Goal: Information Seeking & Learning: Learn about a topic

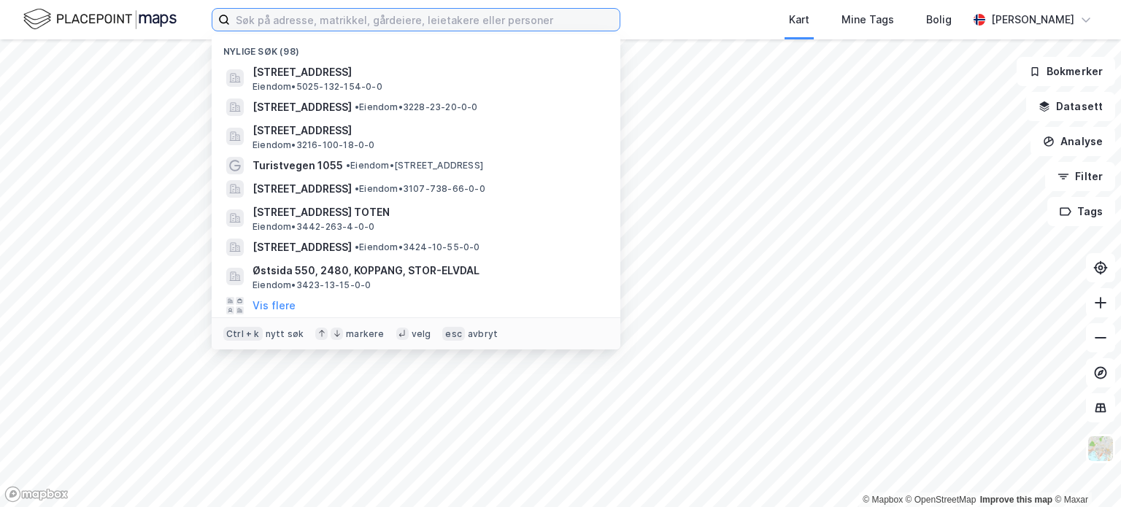
click at [397, 15] on input at bounding box center [425, 20] width 390 height 22
paste input "[STREET_ADDRESS]"
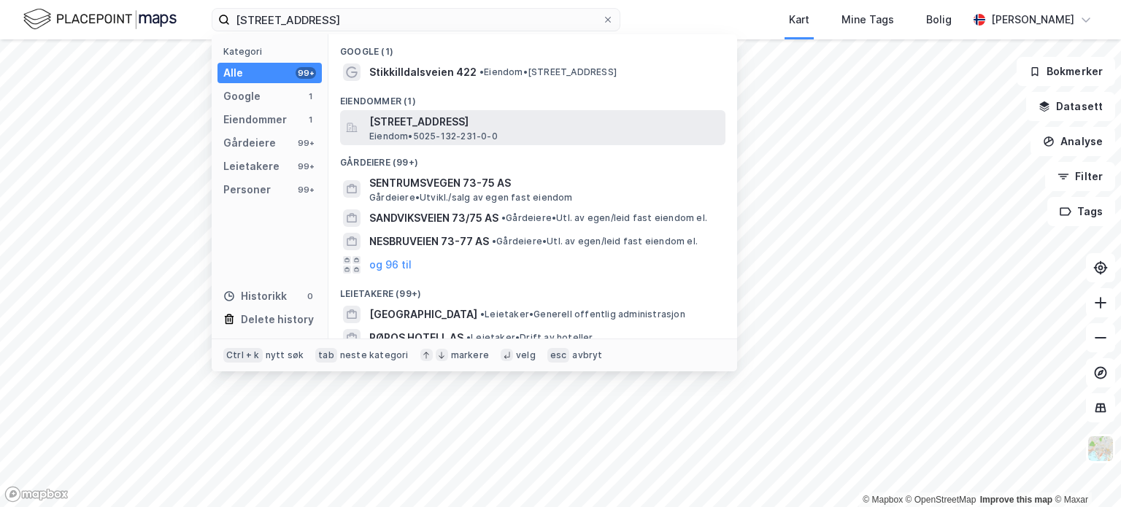
click at [402, 120] on span "[STREET_ADDRESS]" at bounding box center [544, 122] width 350 height 18
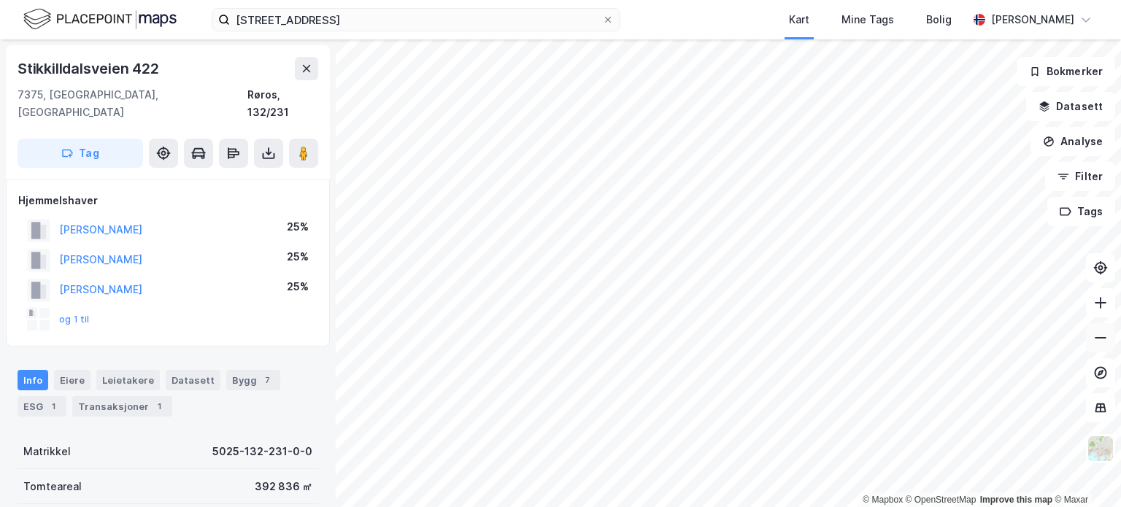
click at [1101, 335] on icon at bounding box center [1100, 338] width 15 height 15
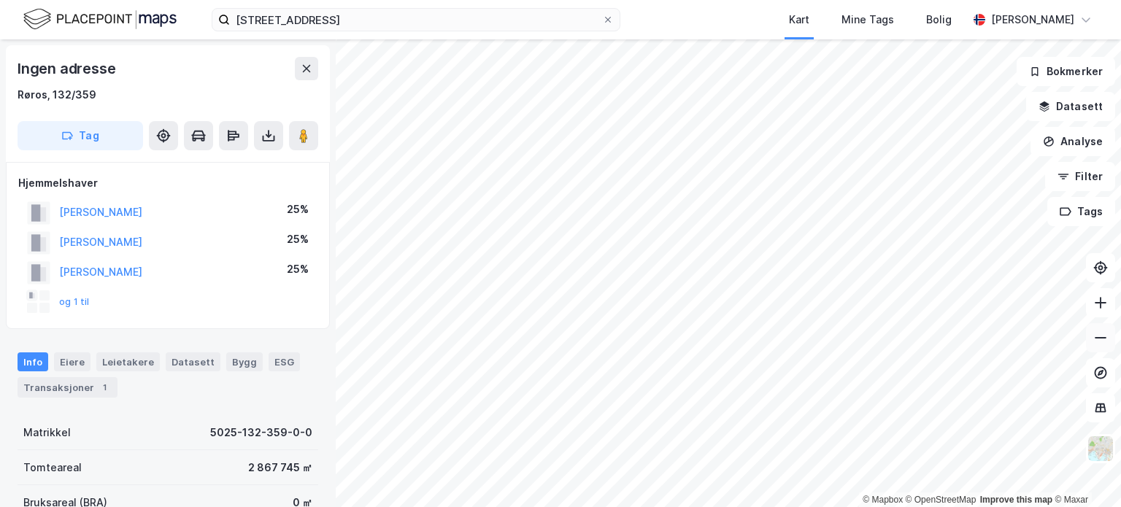
click at [1101, 337] on icon at bounding box center [1101, 337] width 12 height 1
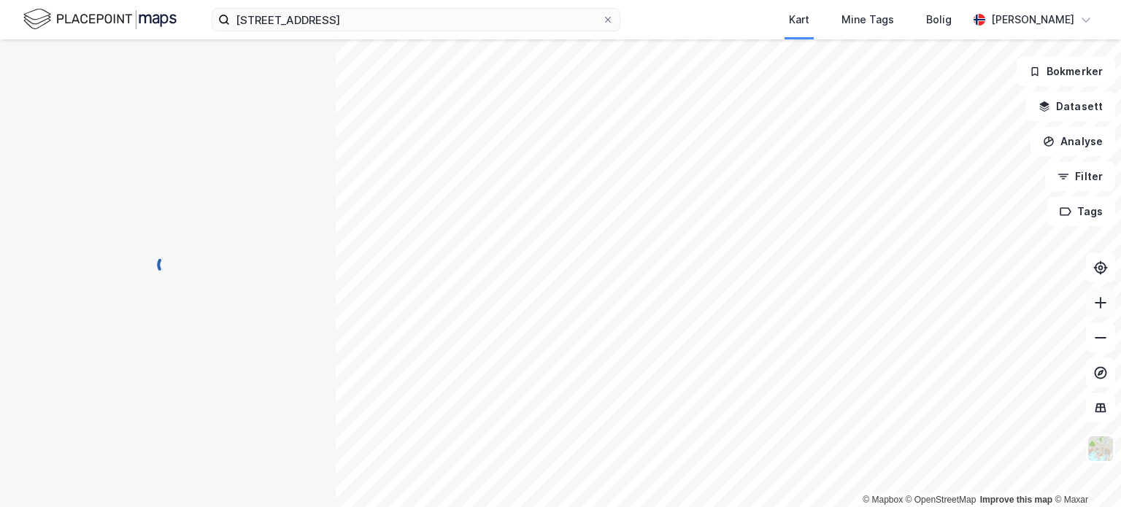
click at [1101, 299] on icon at bounding box center [1100, 303] width 1 height 12
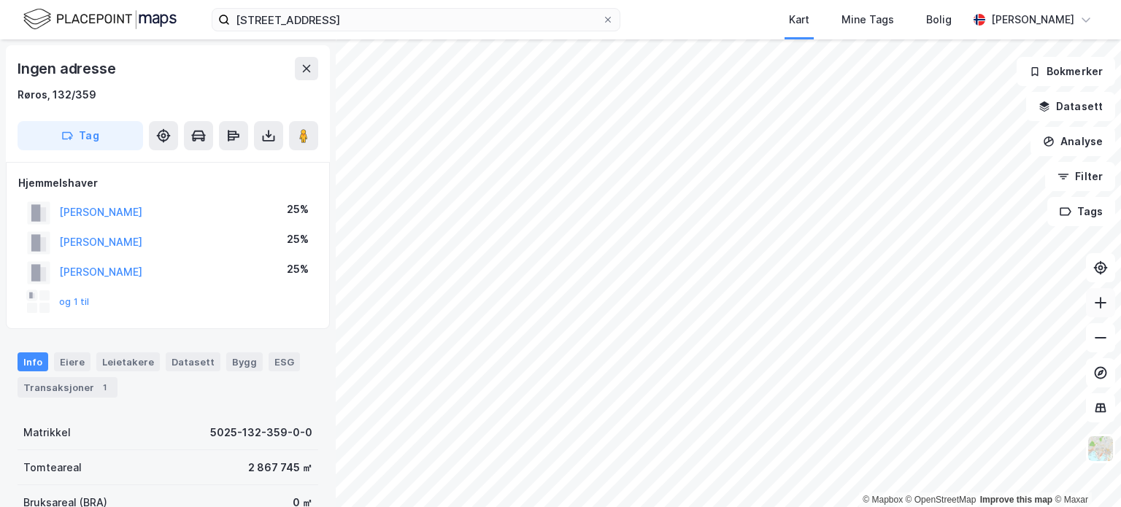
click at [1098, 297] on icon at bounding box center [1100, 303] width 15 height 15
click at [1101, 298] on icon at bounding box center [1100, 303] width 1 height 12
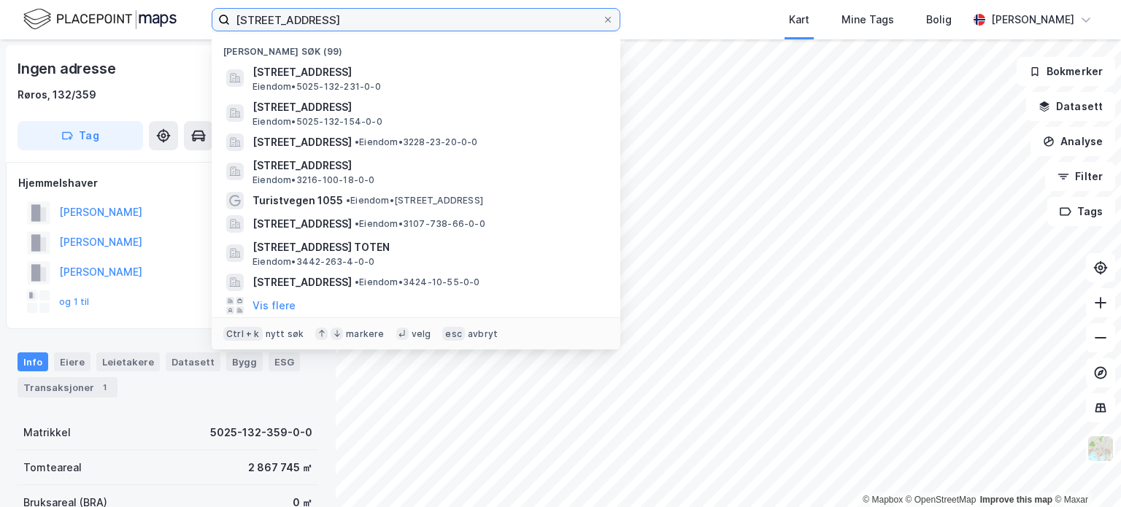
click at [452, 18] on input "[STREET_ADDRESS]" at bounding box center [416, 20] width 372 height 22
drag, startPoint x: 452, startPoint y: 18, endPoint x: 227, endPoint y: 20, distance: 225.5
click at [227, 20] on label "[STREET_ADDRESS]" at bounding box center [416, 19] width 409 height 23
paste input "[STREET_ADDRESS]"
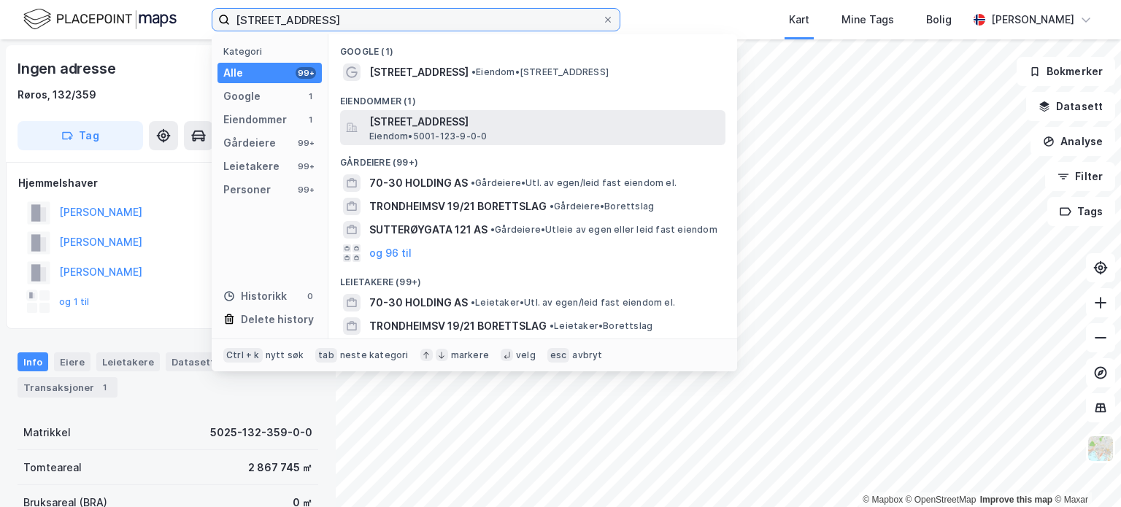
type input "[STREET_ADDRESS]"
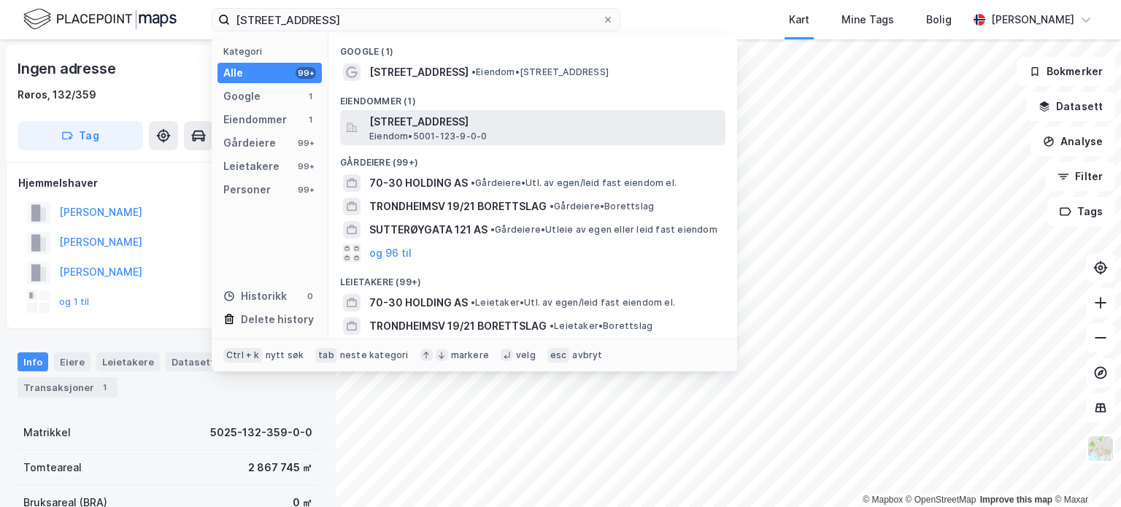
click at [391, 123] on span "[STREET_ADDRESS]" at bounding box center [544, 122] width 350 height 18
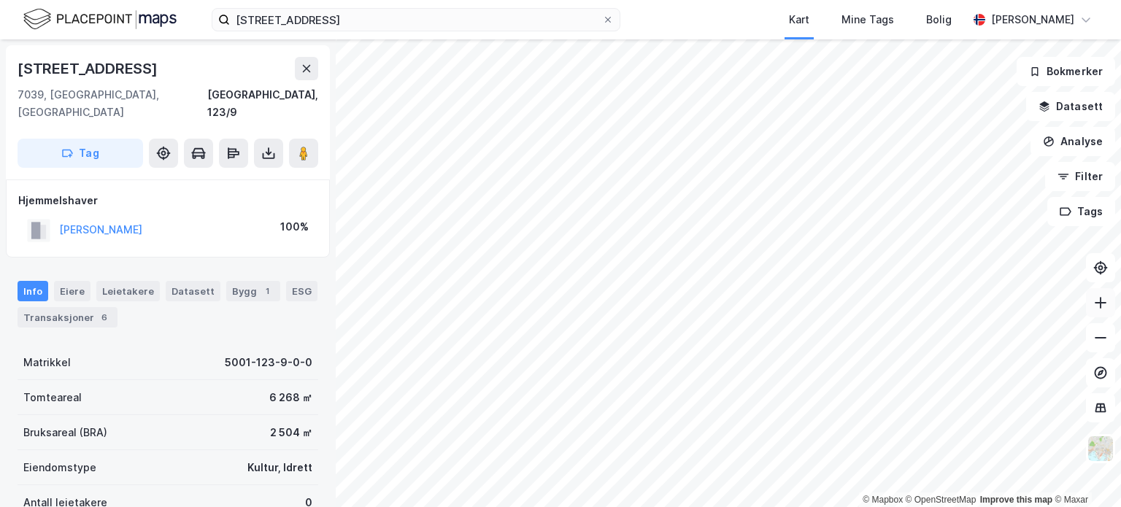
click at [1103, 307] on icon at bounding box center [1100, 303] width 15 height 15
